Goal: Information Seeking & Learning: Learn about a topic

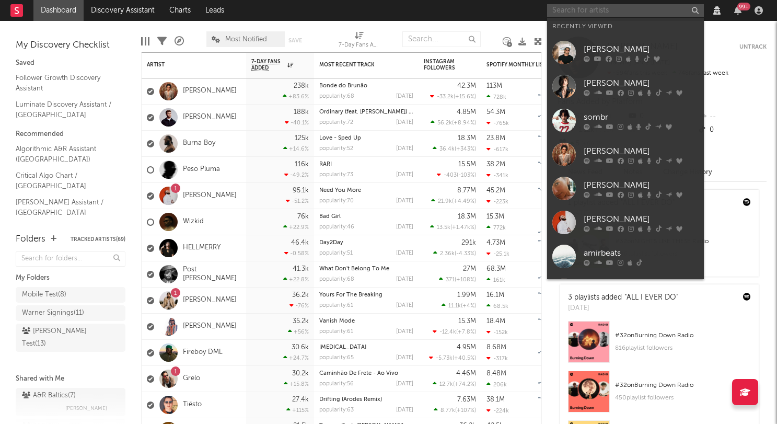
click at [573, 10] on input "text" at bounding box center [625, 10] width 157 height 13
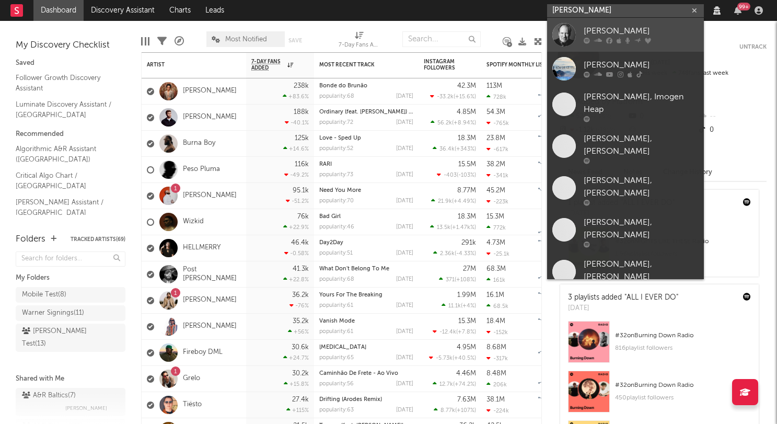
type input "[PERSON_NAME]"
click at [592, 31] on div "[PERSON_NAME]" at bounding box center [641, 31] width 115 height 13
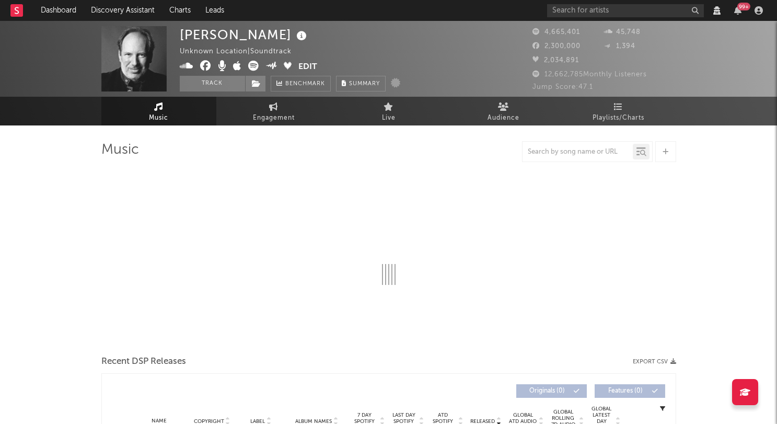
select select "View all"
select select "6m"
select select "View all"
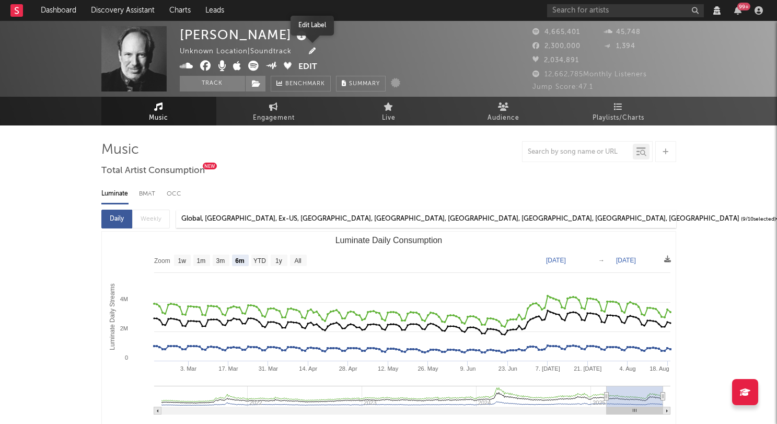
select select "View all"
select select "6m"
click at [315, 51] on icon "button" at bounding box center [312, 51] width 7 height 7
select select "sony"
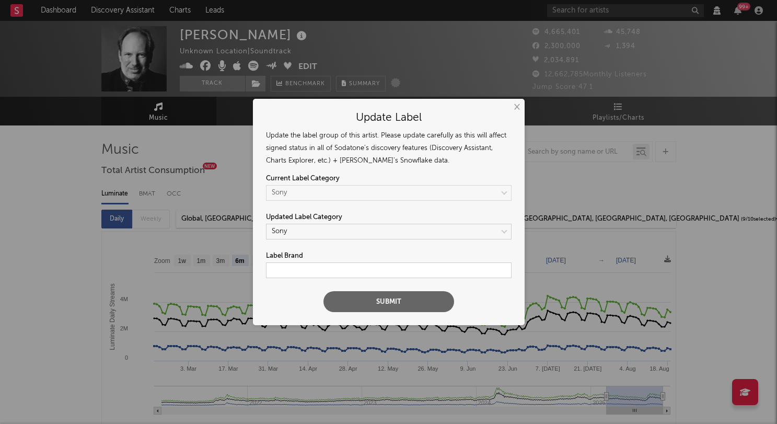
select select "View all"
select select "6m"
click at [324, 51] on div "× Update Label Update the label group of this artist. Please update carefully a…" at bounding box center [388, 212] width 777 height 424
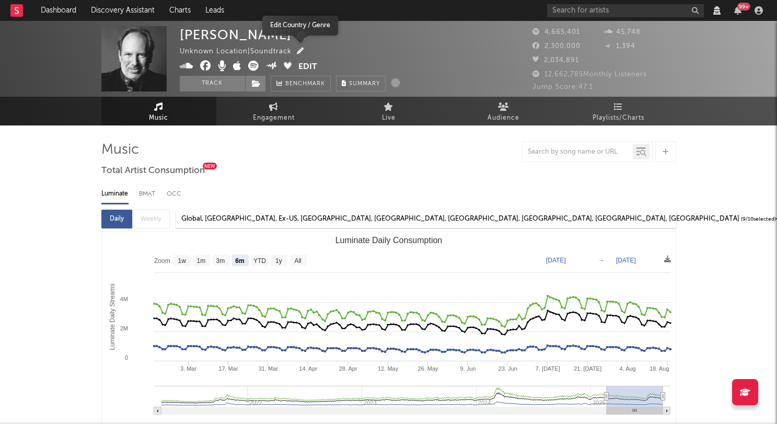
click at [301, 51] on icon "button" at bounding box center [300, 51] width 7 height 7
select select "View all"
select select "6m"
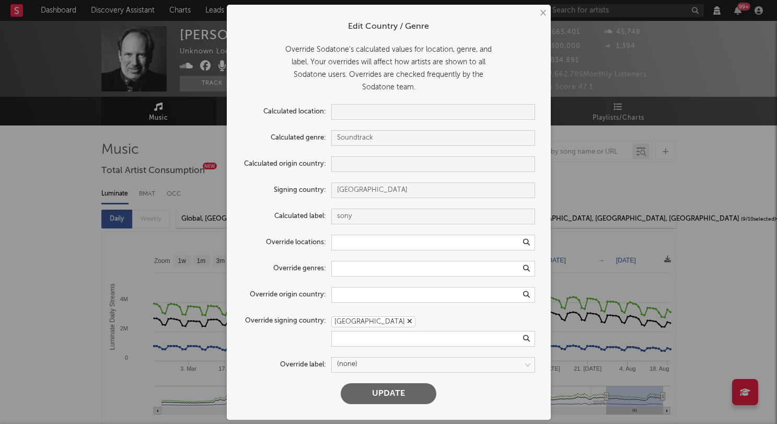
select select "View all"
select select "6m"
drag, startPoint x: 259, startPoint y: 159, endPoint x: 309, endPoint y: 164, distance: 50.9
click at [309, 164] on label "Calculated origin country:" at bounding box center [287, 162] width 89 height 13
drag, startPoint x: 309, startPoint y: 164, endPoint x: 508, endPoint y: 158, distance: 198.8
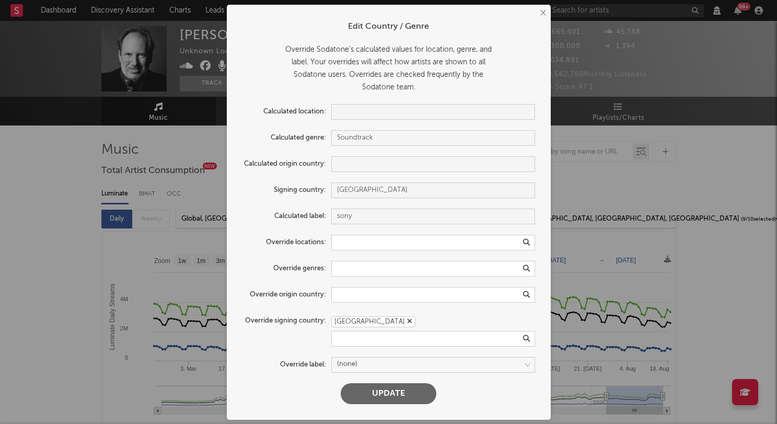
click at [310, 164] on label "Calculated origin country:" at bounding box center [287, 162] width 89 height 13
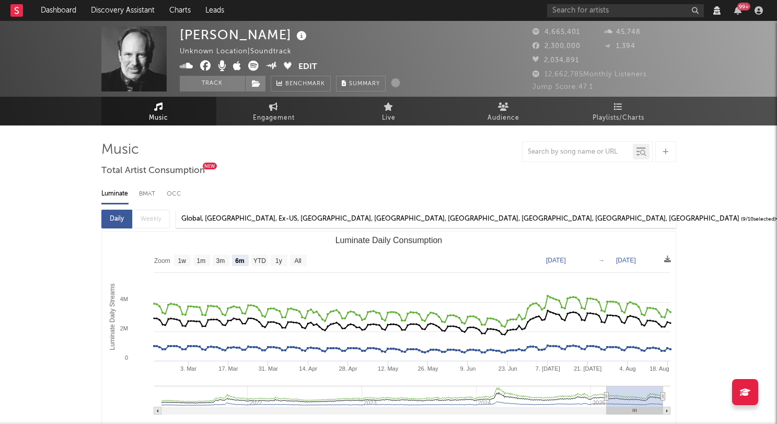
drag, startPoint x: 616, startPoint y: 151, endPoint x: 600, endPoint y: 153, distance: 16.9
click at [616, 151] on div "× Edit Country / Genre Override Sodatone's calculated values for location, genr…" at bounding box center [388, 212] width 777 height 424
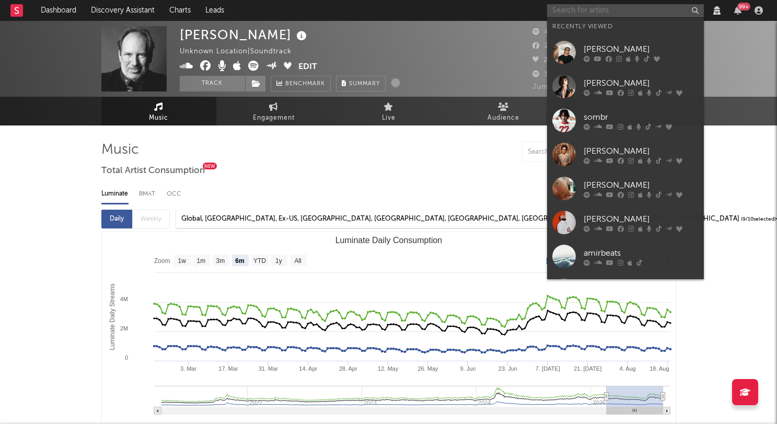
click at [584, 16] on input "text" at bounding box center [625, 10] width 157 height 13
type input "k"
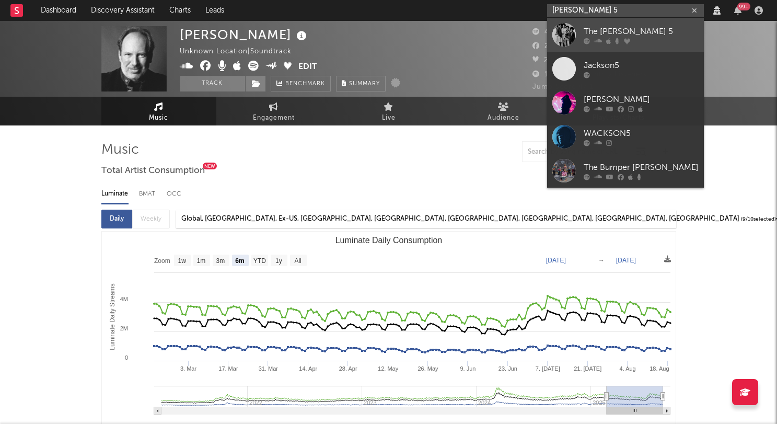
type input "[PERSON_NAME] 5"
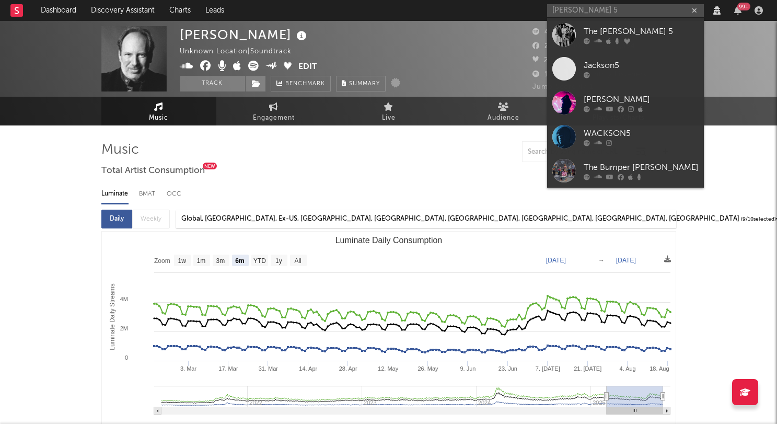
click at [567, 30] on div at bounding box center [565, 35] width 24 height 24
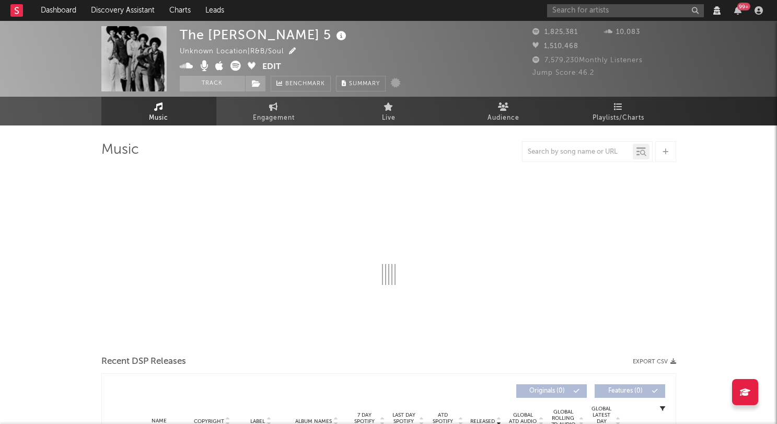
select select "View all"
drag, startPoint x: 306, startPoint y: 50, endPoint x: 296, endPoint y: 50, distance: 9.4
click at [295, 50] on div "Unknown Location | R&B/Soul" at bounding box center [244, 51] width 128 height 13
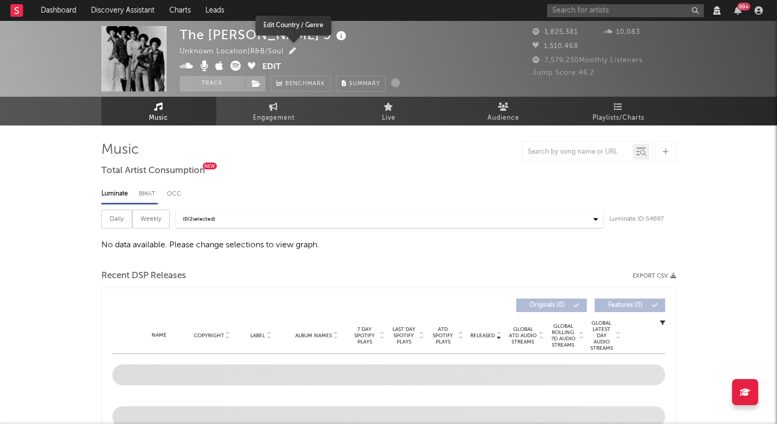
select select "View all"
select select "6m"
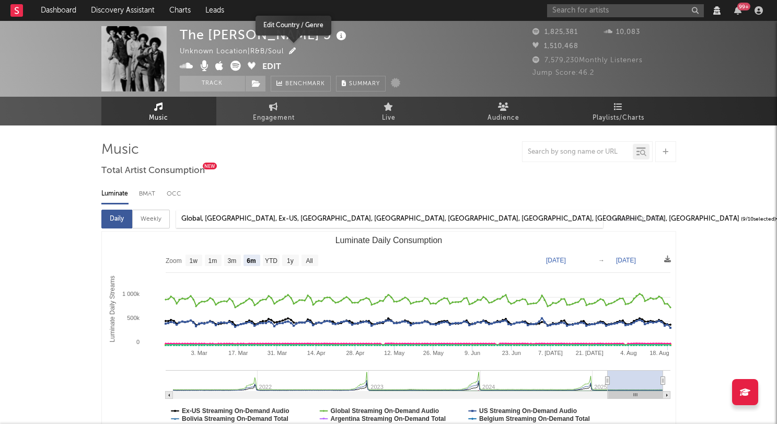
click at [296, 50] on icon "button" at bounding box center [292, 51] width 7 height 7
select select "View all"
select select "6m"
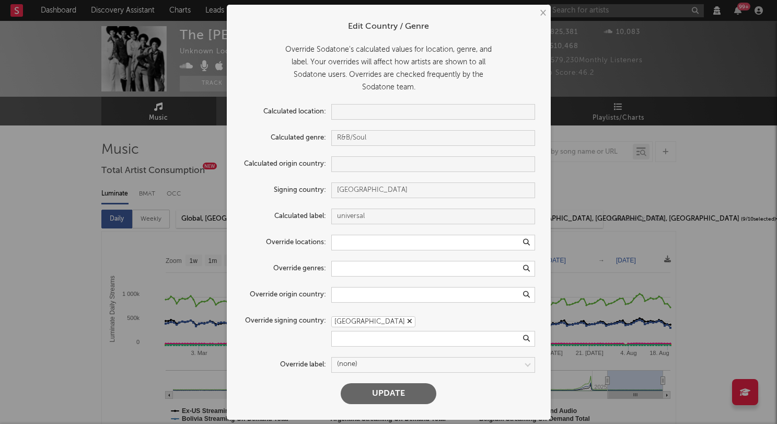
click at [214, 58] on div "× Edit Country / Genre Override Sodatone's calculated values for location, genr…" at bounding box center [388, 212] width 777 height 424
